Goal: Task Accomplishment & Management: Manage account settings

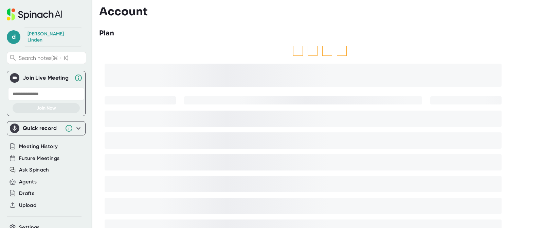
scroll to position [41, 0]
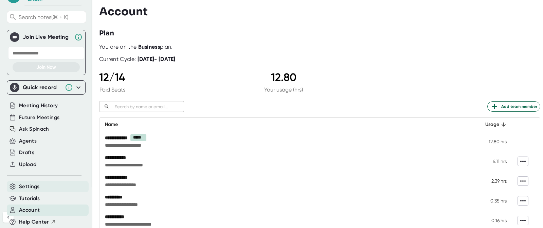
click at [23, 182] on span "Settings" at bounding box center [29, 186] width 21 height 8
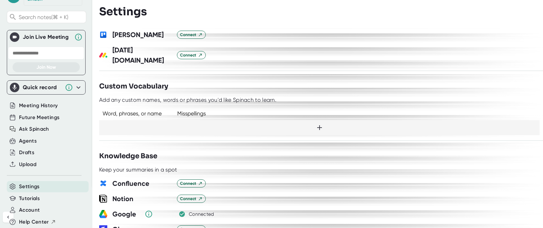
scroll to position [497, 0]
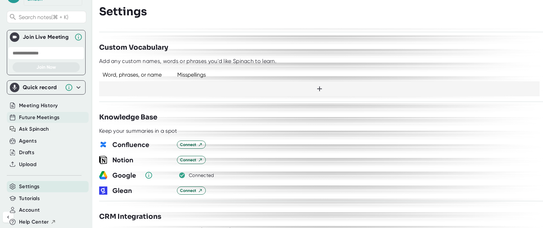
click at [43, 113] on span "Future Meetings" at bounding box center [39, 117] width 40 height 8
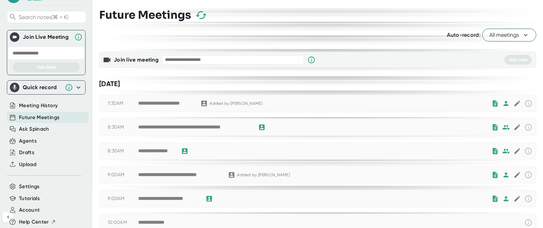
click at [522, 35] on icon at bounding box center [525, 35] width 7 height 7
